Goal: Information Seeking & Learning: Find specific fact

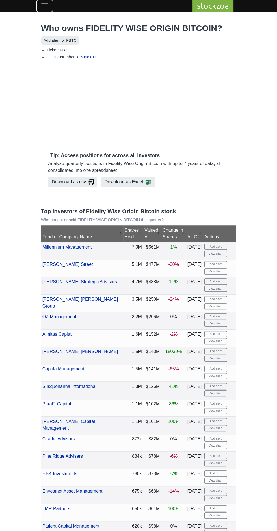
click at [44, 6] on span "Toggle navigation" at bounding box center [44, 6] width 8 height 8
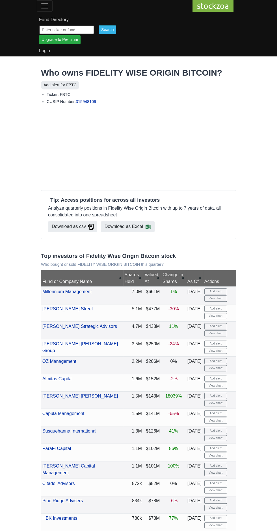
click at [80, 30] on input "text" at bounding box center [66, 29] width 55 height 9
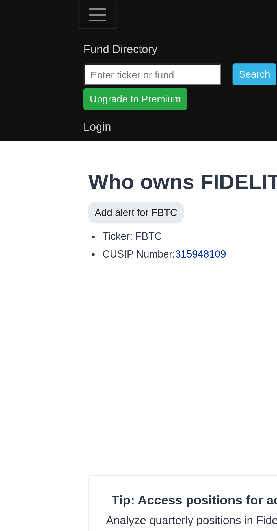
type input "MicroStrategy"
click at [115, 23] on link "Fund Directory" at bounding box center [138, 19] width 199 height 11
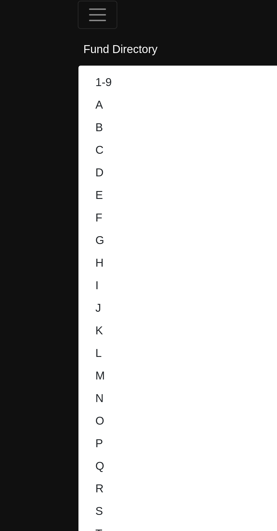
click at [14, 84] on nav "stockzoa Fund Directory 1-9 A B C D E F G H I J K L M N O P Q R S T U V W X-Z" at bounding box center [138, 144] width 277 height 288
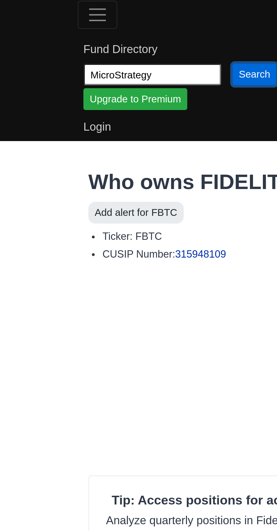
click at [113, 31] on input "Search" at bounding box center [107, 29] width 17 height 9
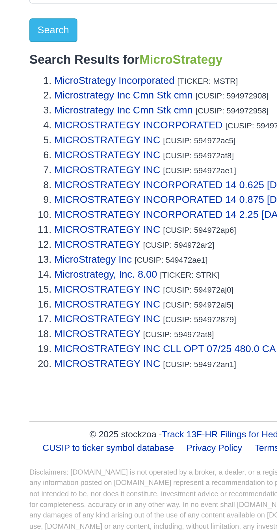
click at [106, 96] on link "MicroStrategy Incorporated" at bounding box center [79, 95] width 54 height 5
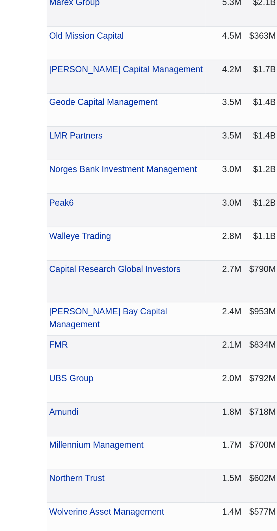
scroll to position [303, 0]
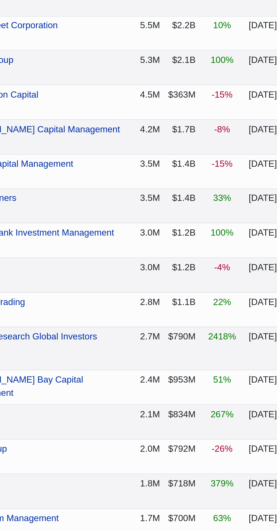
scroll to position [303, 0]
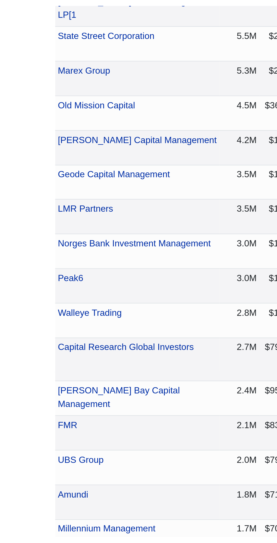
scroll to position [303, 0]
